Goal: Task Accomplishment & Management: Complete application form

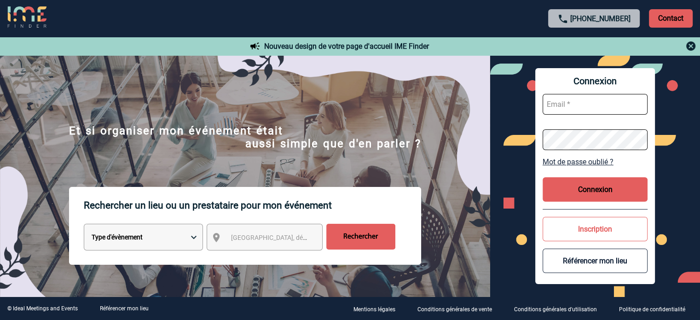
type input "eperiou@ime-groupe.com"
click at [553, 189] on button "Connexion" at bounding box center [595, 189] width 105 height 24
click at [594, 184] on button "Connexion" at bounding box center [595, 189] width 105 height 24
click at [587, 193] on button "Connexion" at bounding box center [595, 189] width 105 height 24
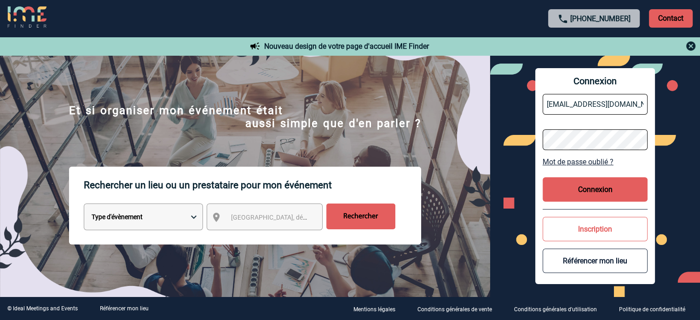
scroll to position [17, 0]
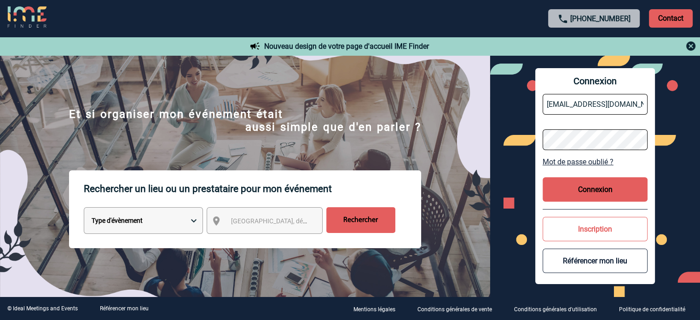
click at [564, 197] on button "Connexion" at bounding box center [595, 189] width 105 height 24
click at [584, 176] on div "Connexion eperiou@ime-groupe.com Mot de passe oublié ? Connexion Inscription Ré…" at bounding box center [595, 176] width 120 height 216
click at [589, 193] on button "Connexion" at bounding box center [595, 189] width 105 height 24
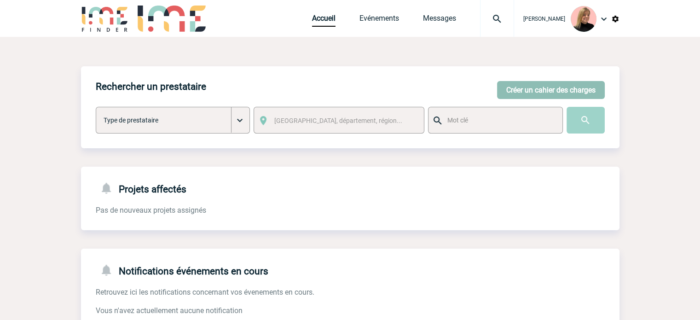
click at [553, 89] on button "Créer un cahier des charges" at bounding box center [551, 90] width 108 height 18
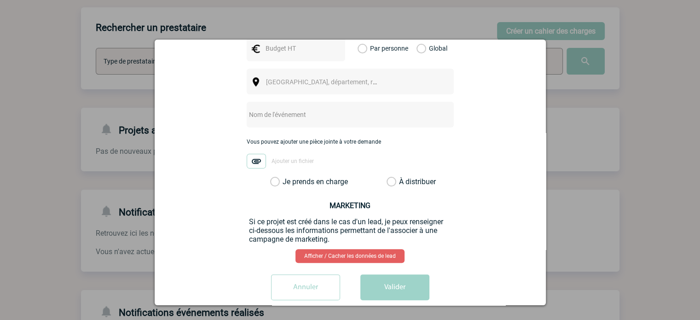
scroll to position [60, 0]
click at [390, 177] on label "À distribuer" at bounding box center [392, 181] width 10 height 9
click at [0, 0] on input "À distribuer" at bounding box center [0, 0] width 0 height 0
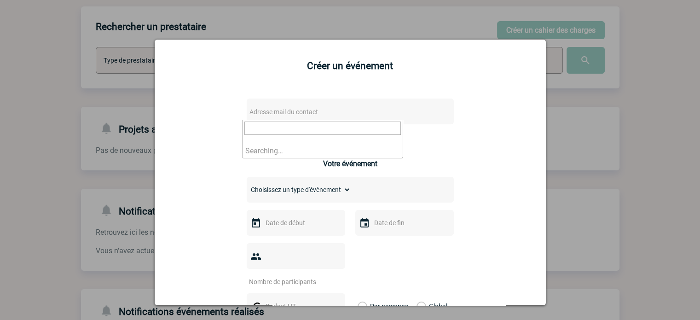
click at [346, 115] on span "Adresse mail du contact" at bounding box center [326, 111] width 161 height 13
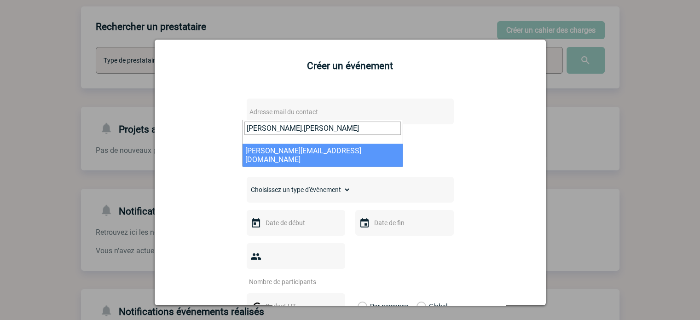
type input "[PERSON_NAME].[PERSON_NAME]"
select select "130377"
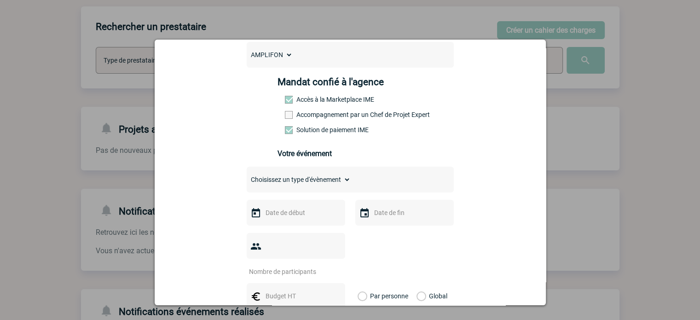
scroll to position [158, 0]
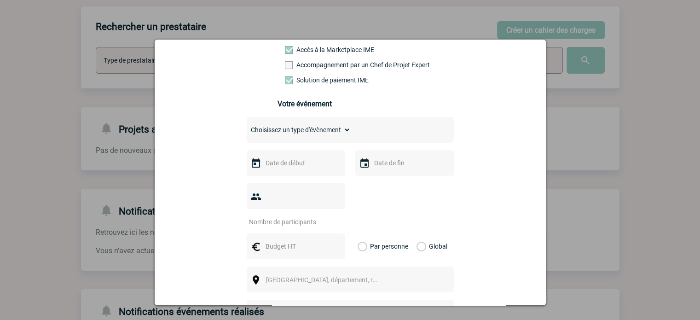
click at [335, 136] on select "Choisissez un type d'évènement Séminaire avec nuitée Séminaire sans nuitée Repa…" at bounding box center [299, 129] width 104 height 13
select select "1"
click at [247, 126] on select "Choisissez un type d'évènement Séminaire avec nuitée Séminaire sans nuitée Repa…" at bounding box center [299, 129] width 104 height 13
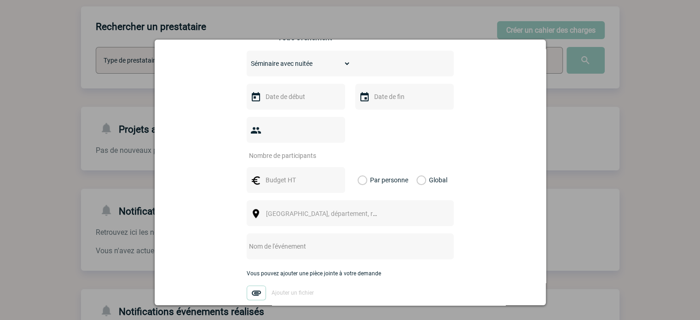
click at [291, 240] on input "text" at bounding box center [338, 246] width 183 height 12
paste input "Congrès SFORL"
type input "CENTRALISATION - Congrès SFORL"
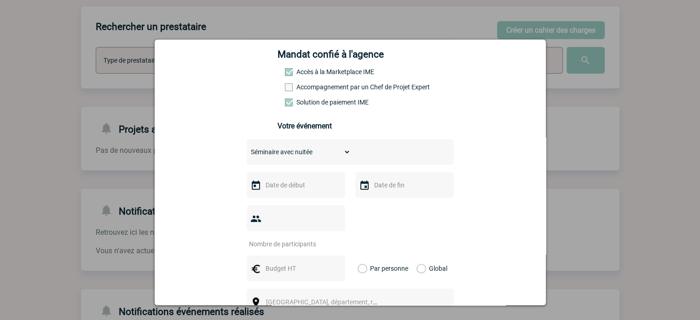
scroll to position [136, 0]
click at [291, 191] on input "text" at bounding box center [295, 185] width 64 height 12
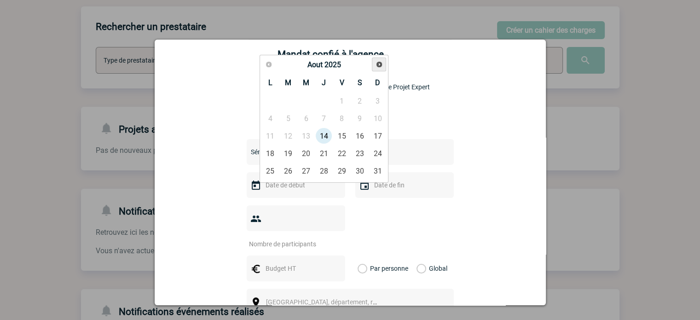
click at [380, 64] on span "Suivant" at bounding box center [379, 64] width 7 height 7
click at [305, 97] on link "1" at bounding box center [306, 101] width 17 height 17
type input "[DATE]"
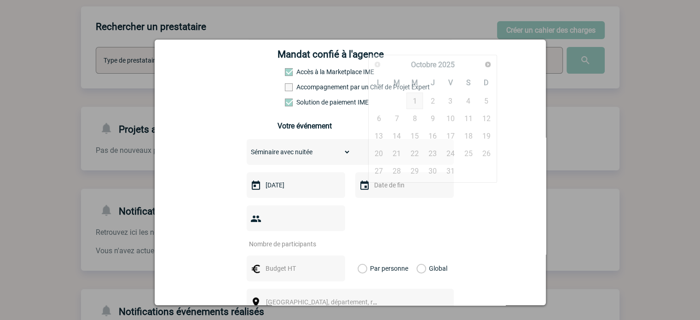
click at [398, 186] on input "text" at bounding box center [404, 185] width 64 height 12
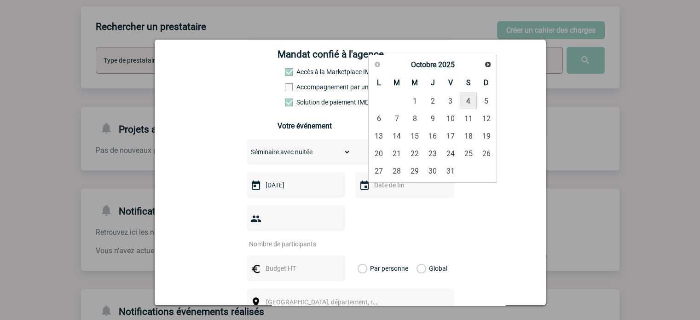
click at [470, 100] on link "4" at bounding box center [468, 101] width 17 height 17
type input "[DATE]"
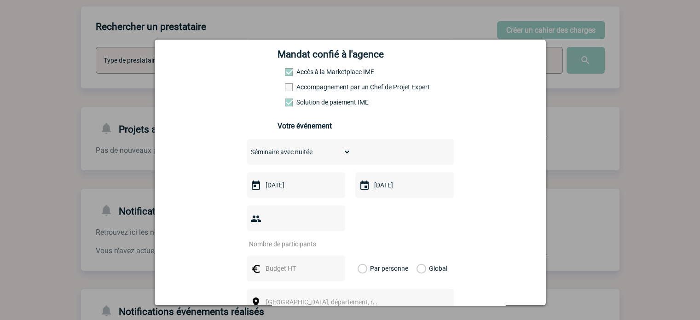
click at [293, 238] on input "number" at bounding box center [290, 244] width 87 height 12
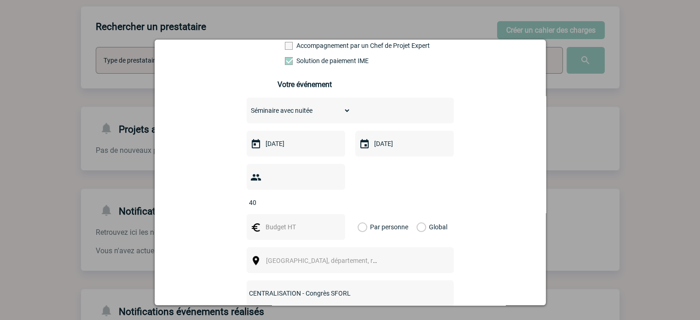
type input "40"
click at [269, 221] on input "text" at bounding box center [295, 227] width 64 height 12
type input "24000"
click at [417, 214] on label "Global" at bounding box center [420, 227] width 6 height 26
click at [0, 0] on input "Global" at bounding box center [0, 0] width 0 height 0
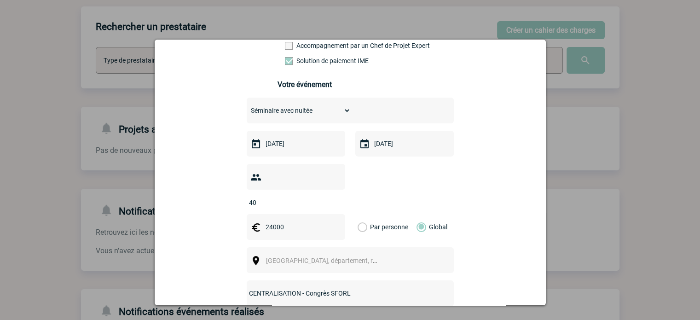
click at [340, 257] on span "[GEOGRAPHIC_DATA], département, région..." at bounding box center [330, 260] width 128 height 7
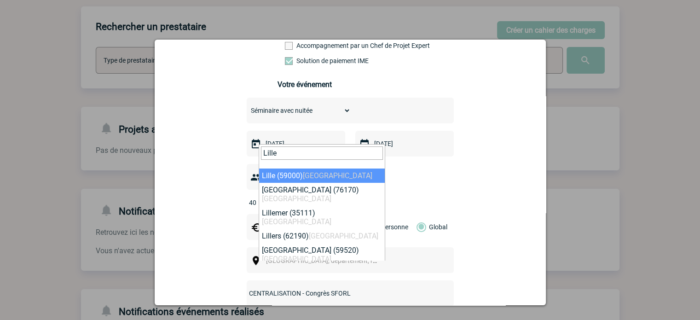
type input "Lille"
select select "15081"
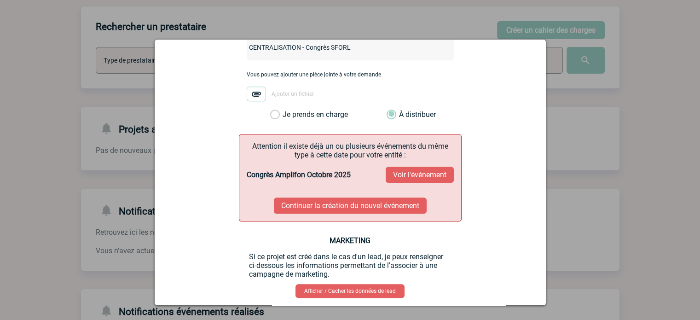
scroll to position [424, 0]
click at [418, 167] on button "Voir l'événement" at bounding box center [420, 175] width 68 height 16
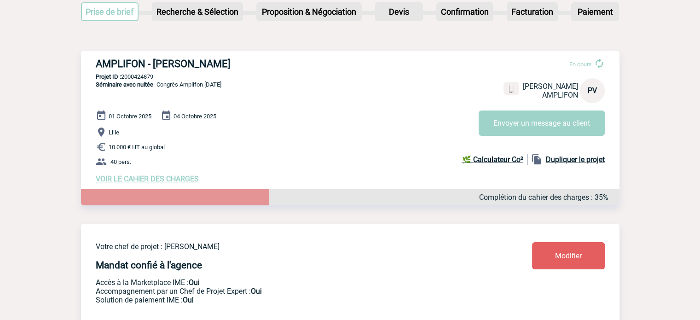
scroll to position [61, 0]
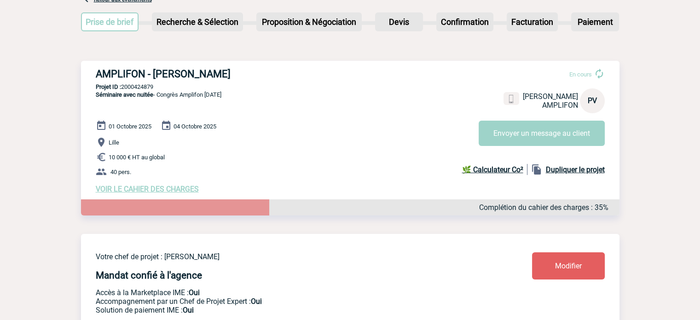
click at [134, 89] on p "Projet ID : 2000424879" at bounding box center [350, 86] width 539 height 7
copy p "2000424879"
